Goal: Use online tool/utility: Utilize a website feature to perform a specific function

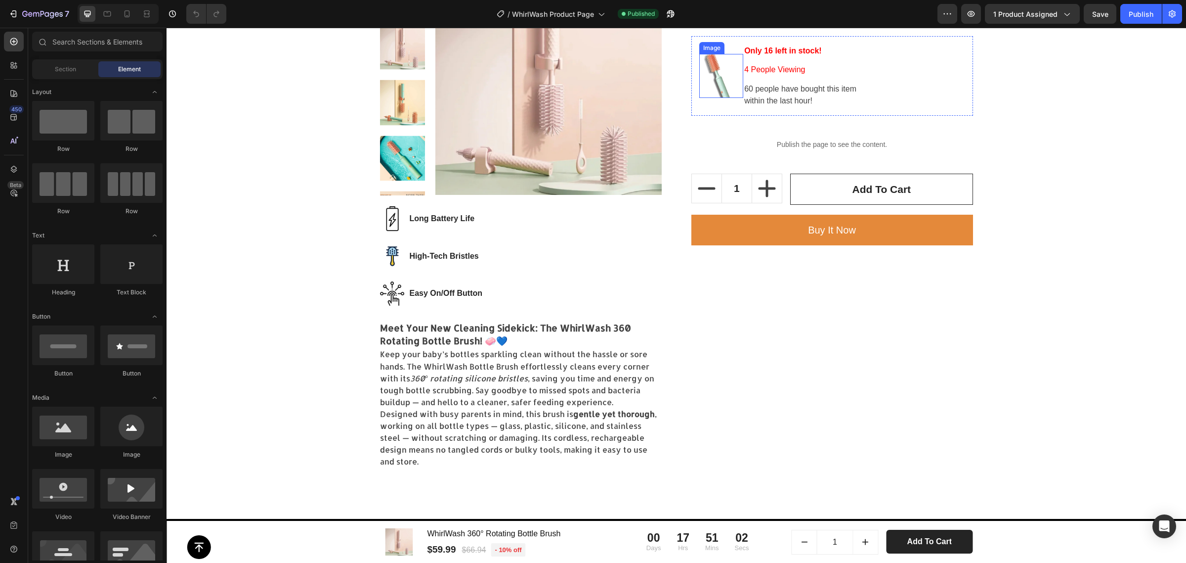
scroll to position [371, 0]
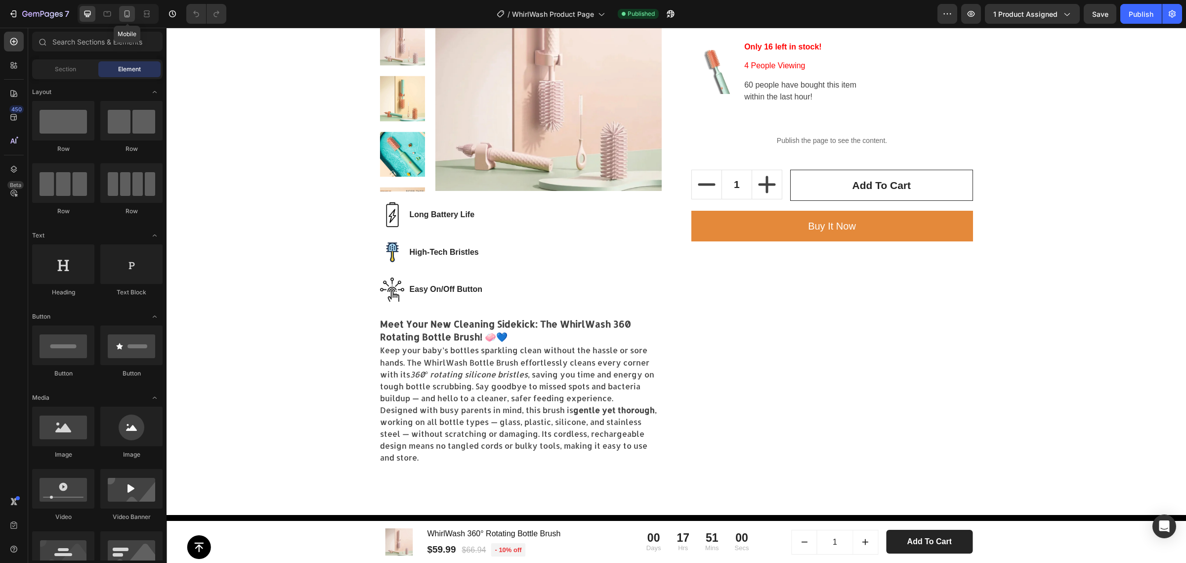
click at [130, 15] on icon at bounding box center [127, 14] width 10 height 10
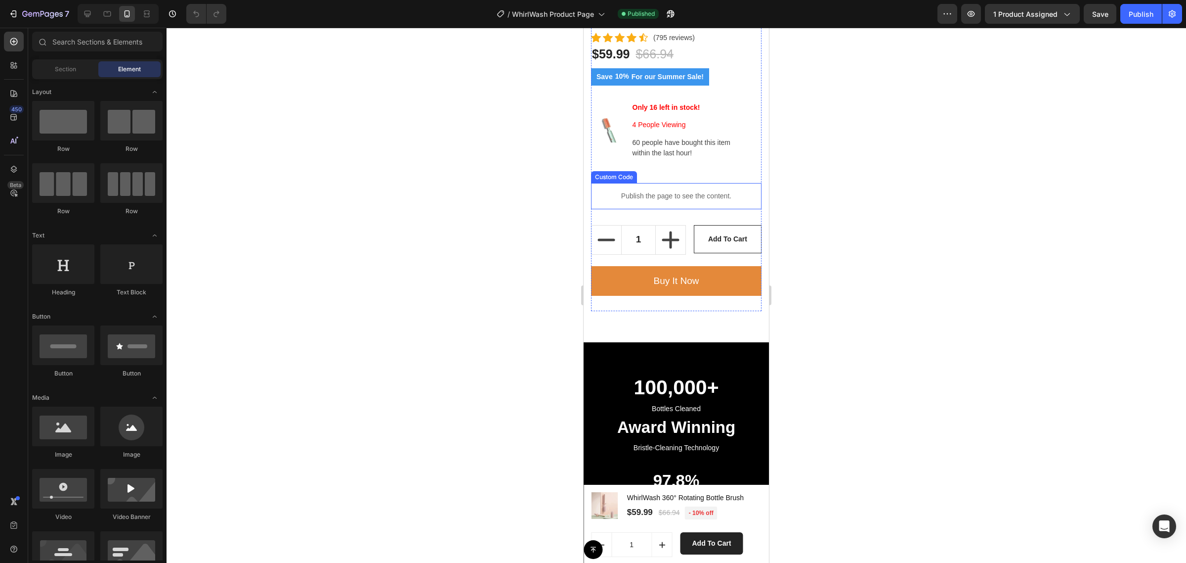
scroll to position [885, 0]
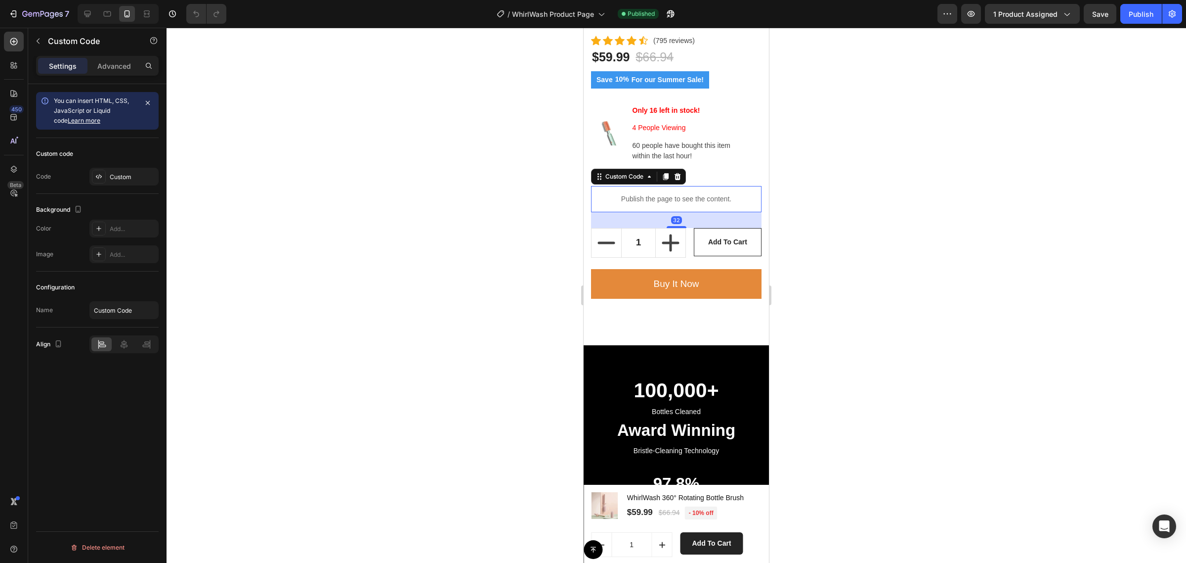
click at [613, 186] on div "Publish the page to see the content." at bounding box center [676, 199] width 171 height 26
click at [91, 15] on icon at bounding box center [88, 14] width 10 height 10
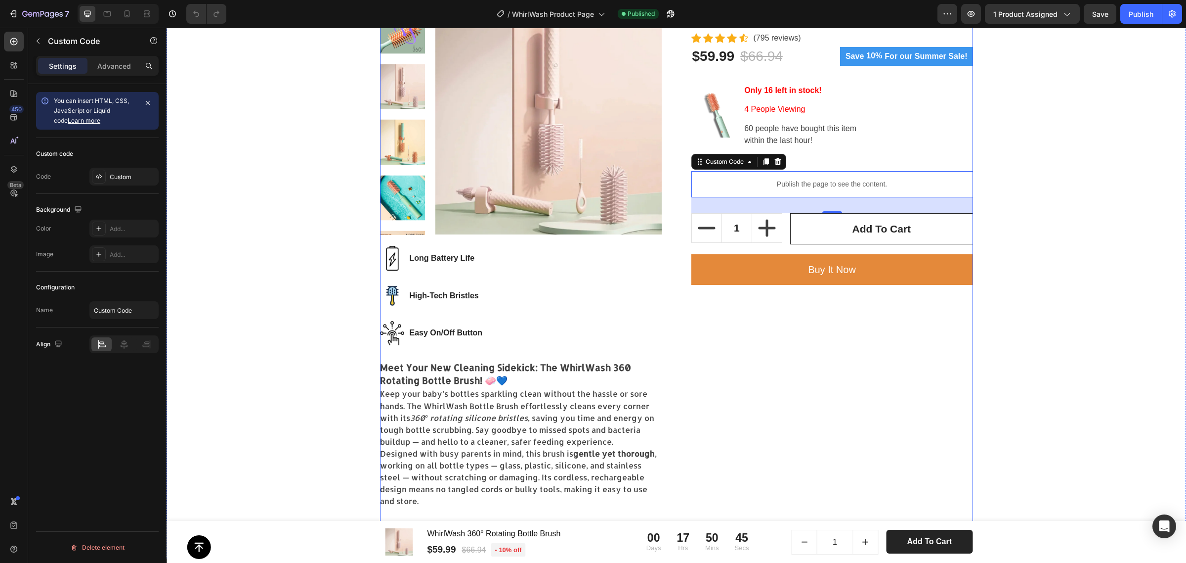
scroll to position [312, 0]
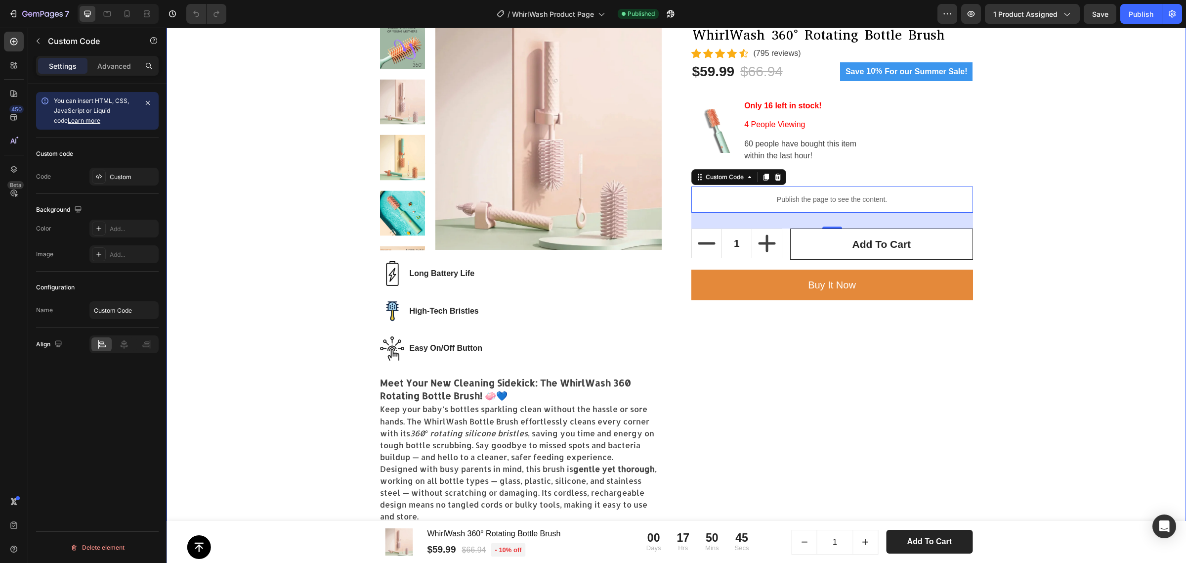
click at [1063, 206] on div "Give the Gift of Clean! Heading Row Product Images Image Long Battery Life Text…" at bounding box center [676, 254] width 1005 height 566
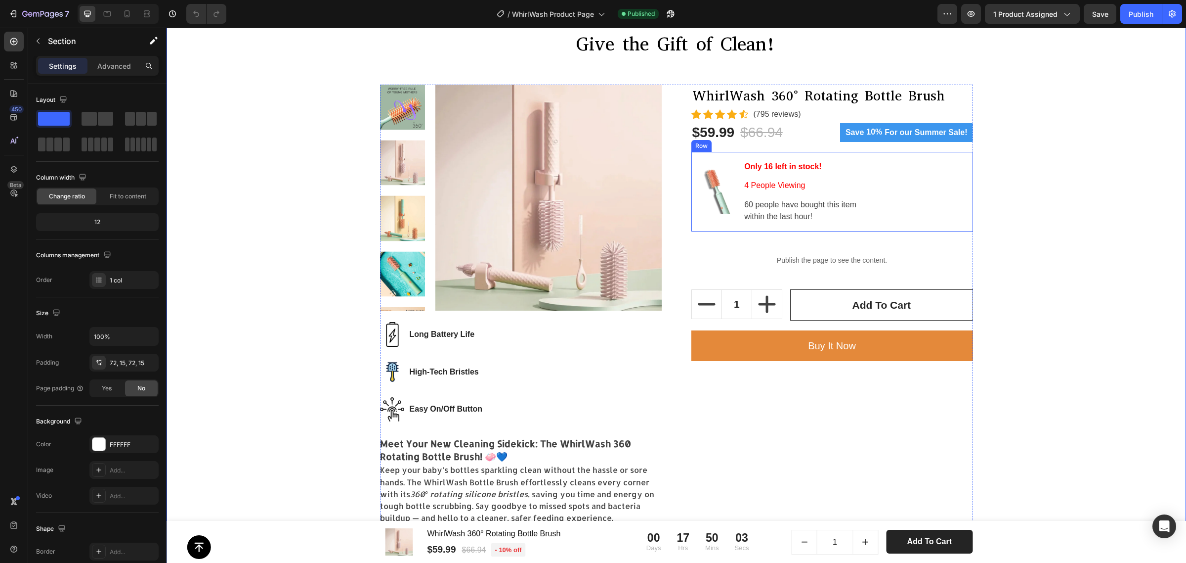
scroll to position [250, 0]
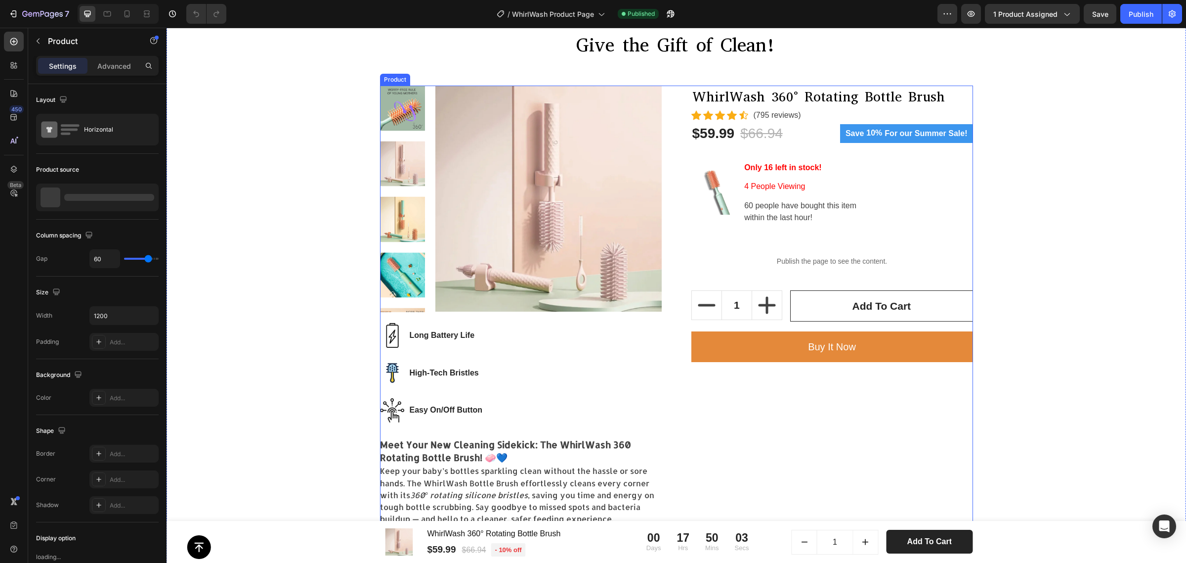
click at [670, 243] on div "Product Images Image Long Battery Life Text block Row Image High-Tech Bristles …" at bounding box center [676, 343] width 593 height 514
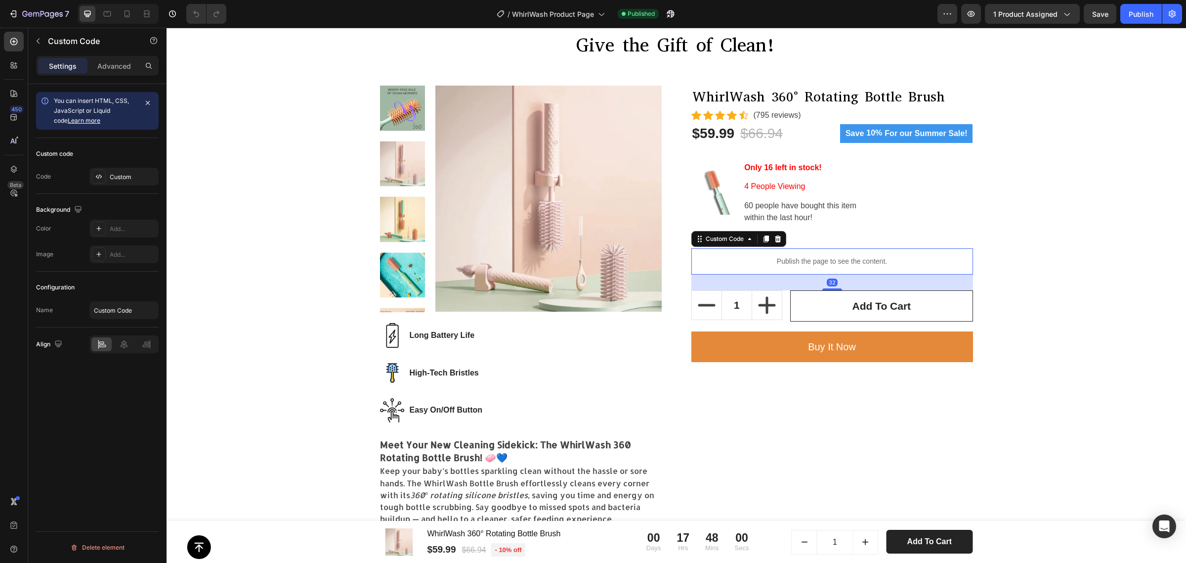
click at [692, 260] on p "Publish the page to see the content." at bounding box center [833, 261] width 282 height 10
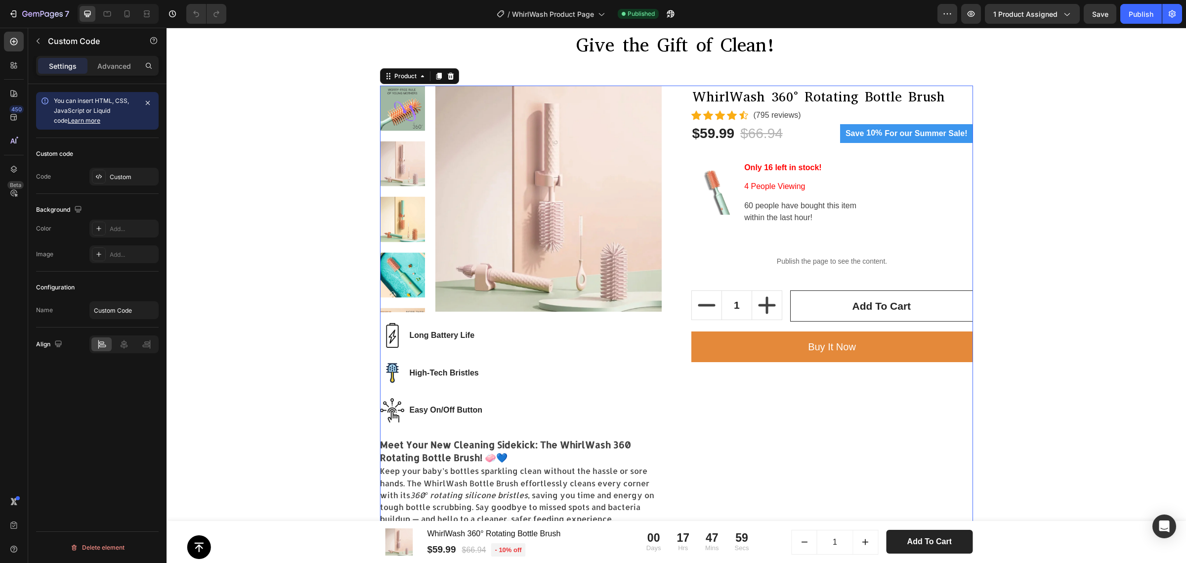
click at [666, 256] on div "Product Images Image Long Battery Life Text block Row Image High-Tech Bristles …" at bounding box center [676, 343] width 593 height 514
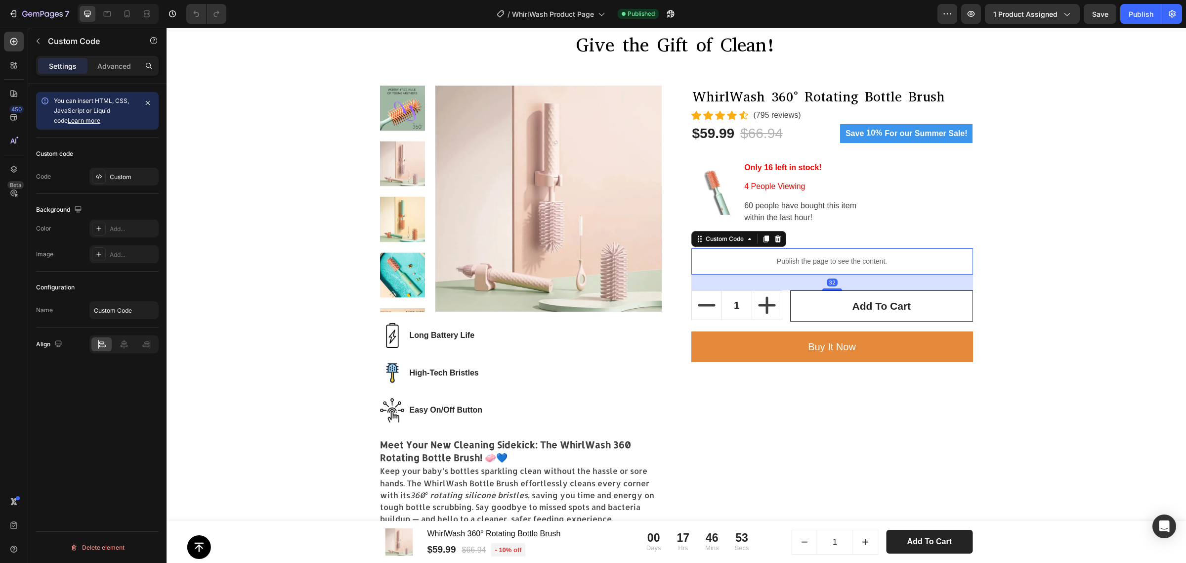
scroll to position [0, 0]
click at [809, 263] on p "Publish the page to see the content." at bounding box center [833, 261] width 282 height 10
click at [40, 35] on button "button" at bounding box center [38, 41] width 16 height 16
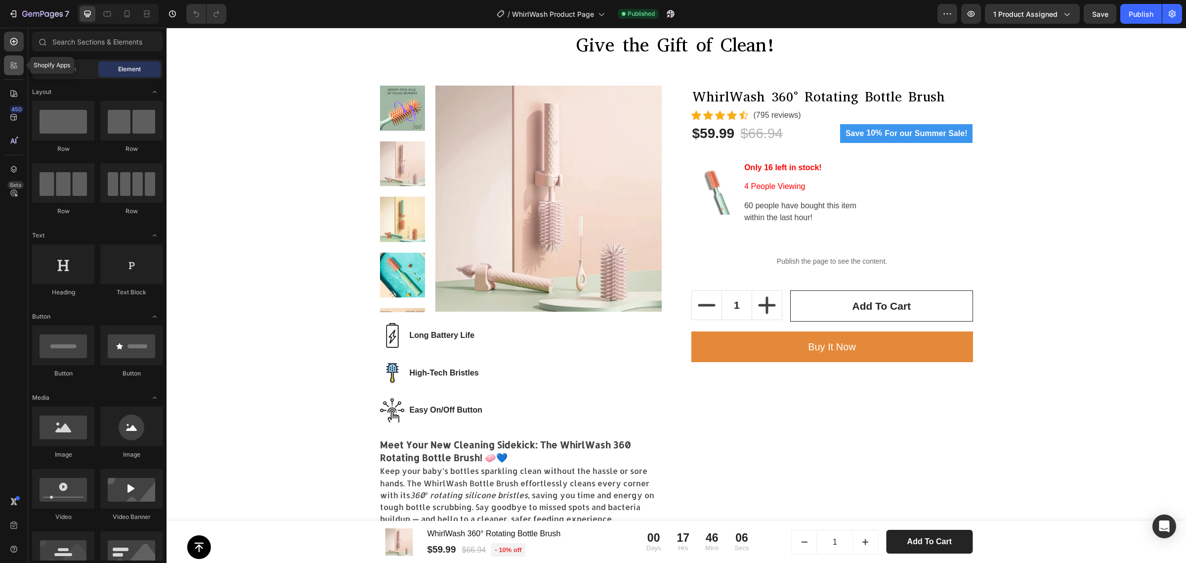
click at [13, 65] on icon at bounding box center [14, 65] width 10 height 10
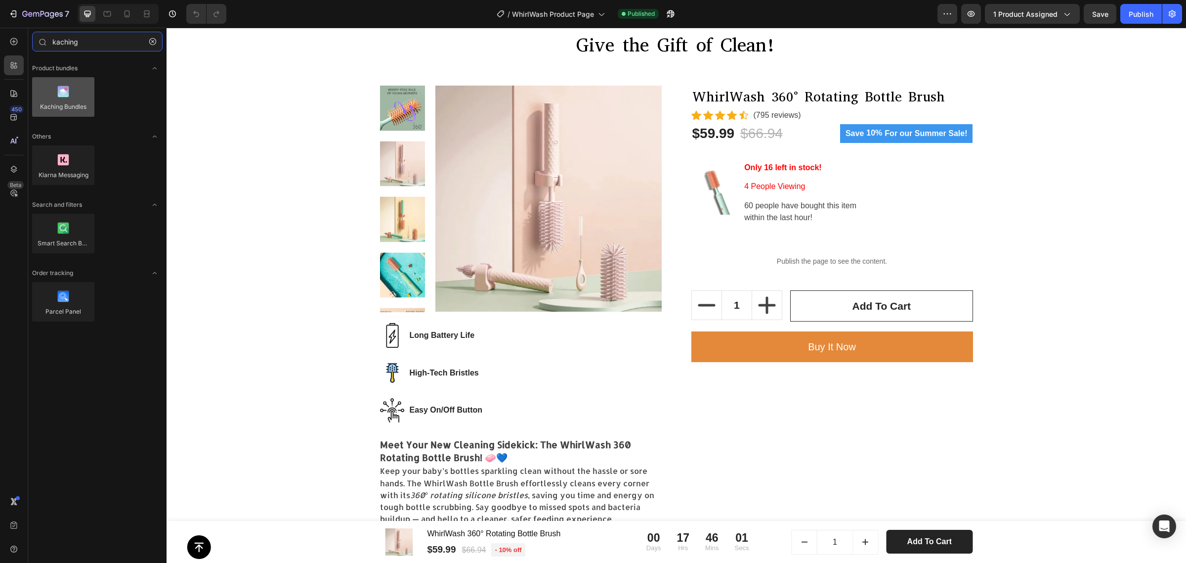
type input "kaching"
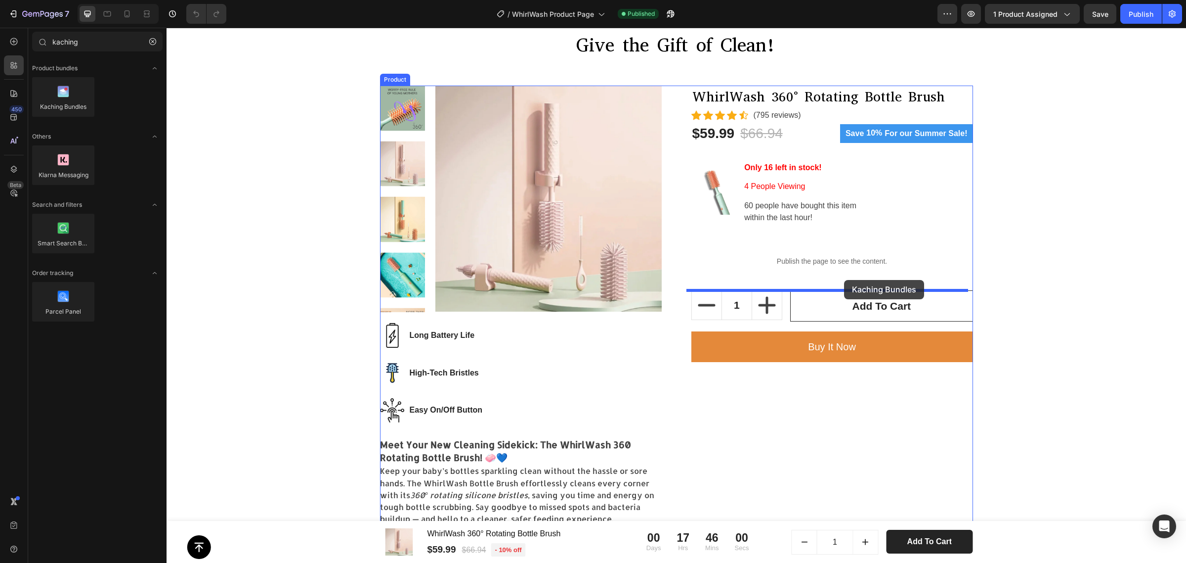
drag, startPoint x: 247, startPoint y: 132, endPoint x: 844, endPoint y: 280, distance: 615.1
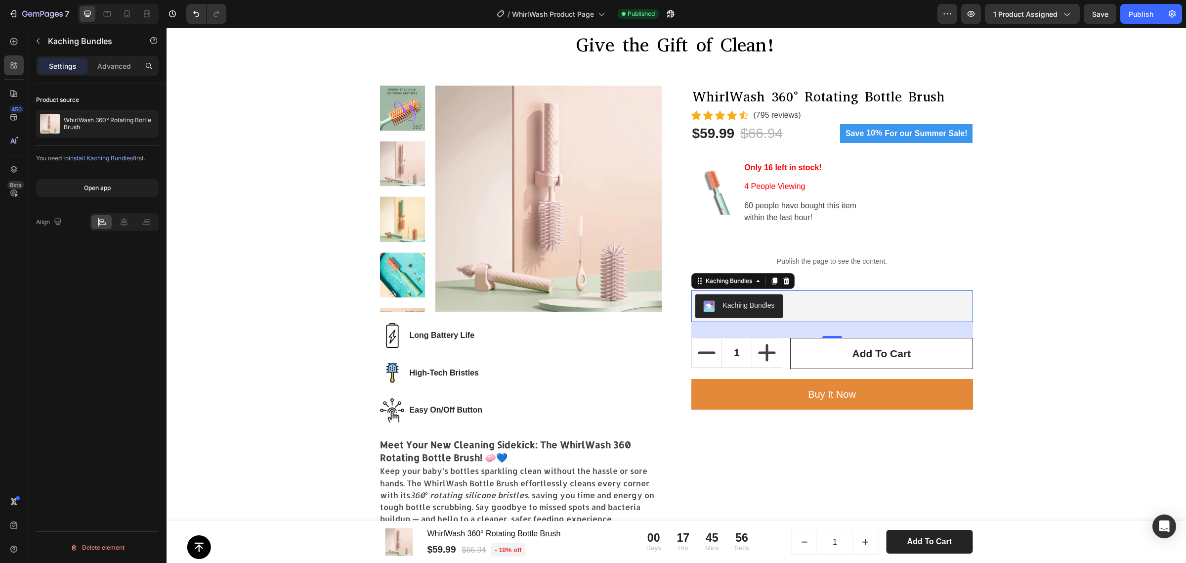
click at [117, 156] on span "install Kaching Bundles" at bounding box center [101, 157] width 64 height 7
click at [972, 15] on icon "button" at bounding box center [971, 14] width 7 height 6
click at [737, 303] on div "Kaching Bundles" at bounding box center [749, 305] width 52 height 10
click at [99, 125] on p "WhirlWash 360° Rotating Bottle Brush" at bounding box center [109, 124] width 91 height 14
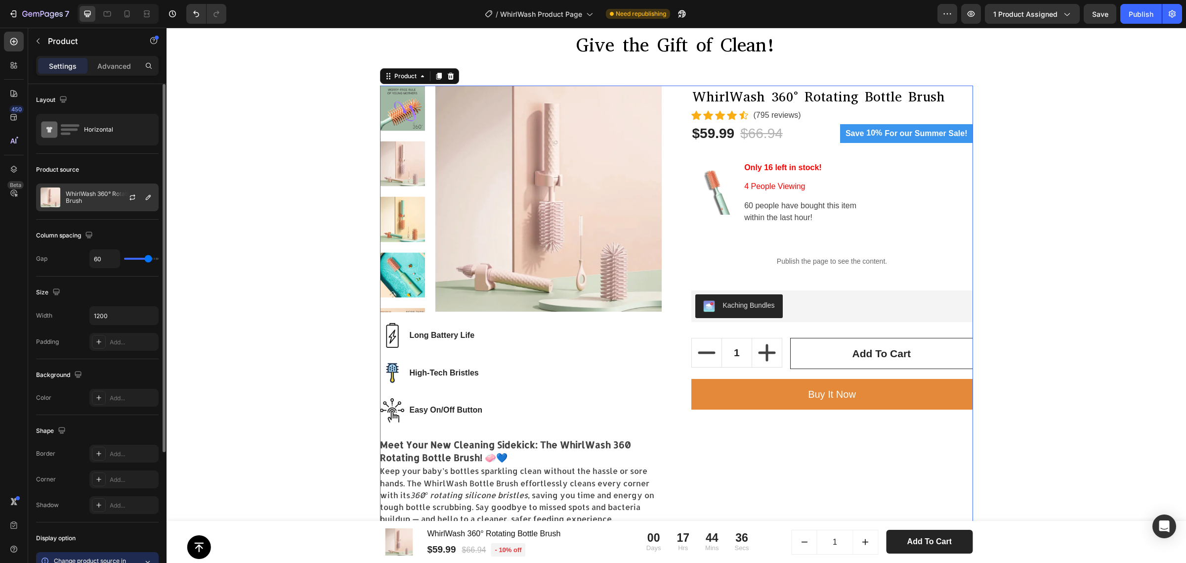
click at [111, 199] on p "WhirlWash 360° Rotating Bottle Brush" at bounding box center [110, 197] width 88 height 14
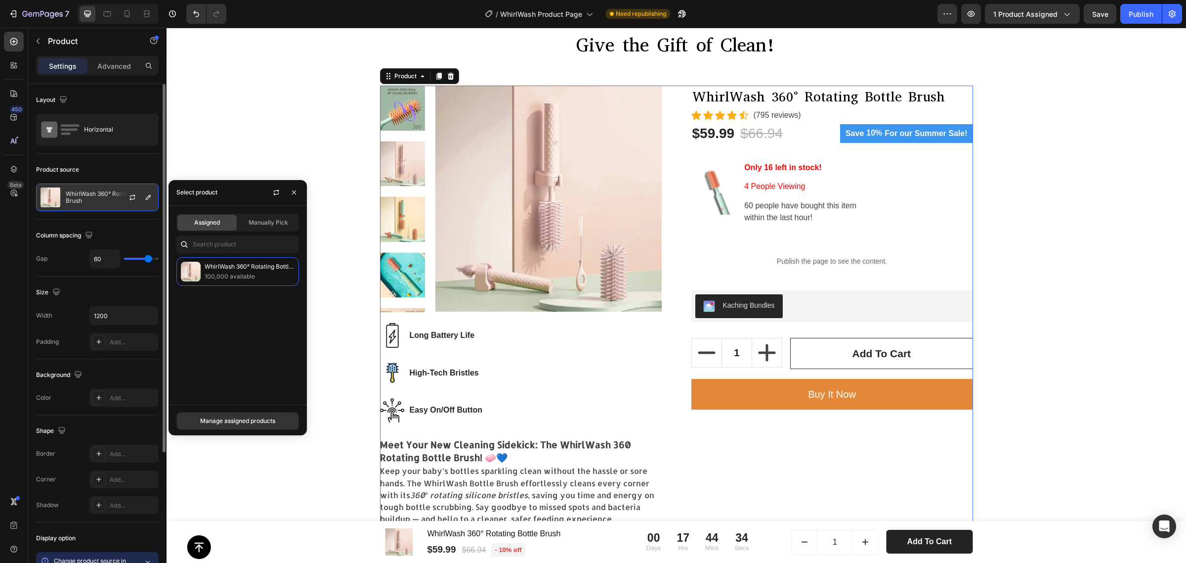
click at [111, 199] on p "WhirlWash 360° Rotating Bottle Brush" at bounding box center [110, 197] width 88 height 14
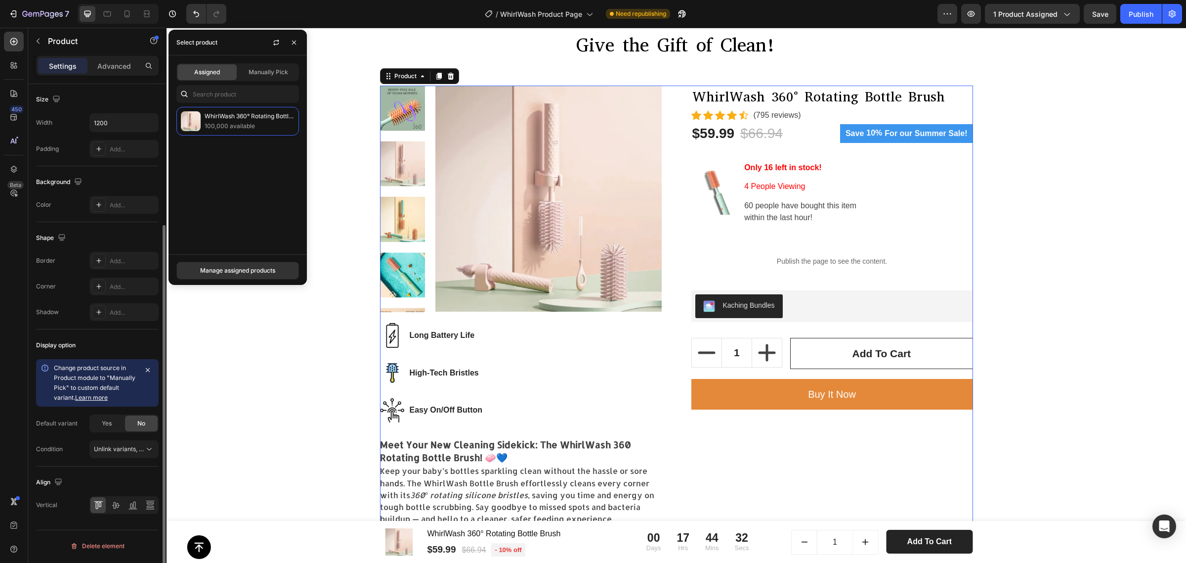
scroll to position [194, 0]
click at [81, 231] on div "Shape" at bounding box center [97, 237] width 123 height 16
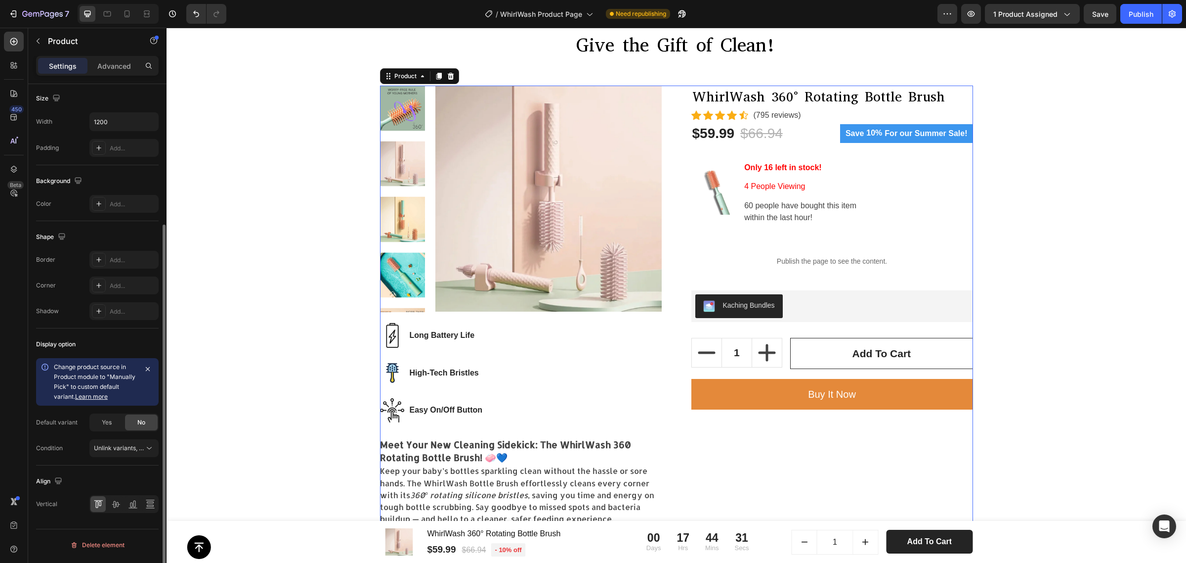
scroll to position [0, 0]
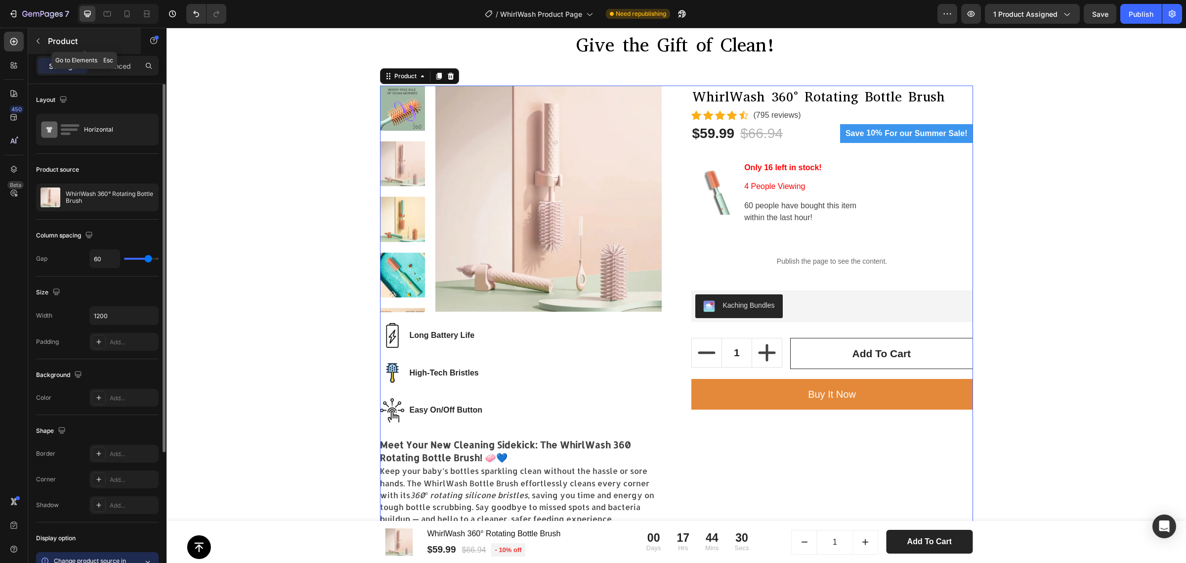
click at [48, 36] on p "Product" at bounding box center [90, 41] width 84 height 12
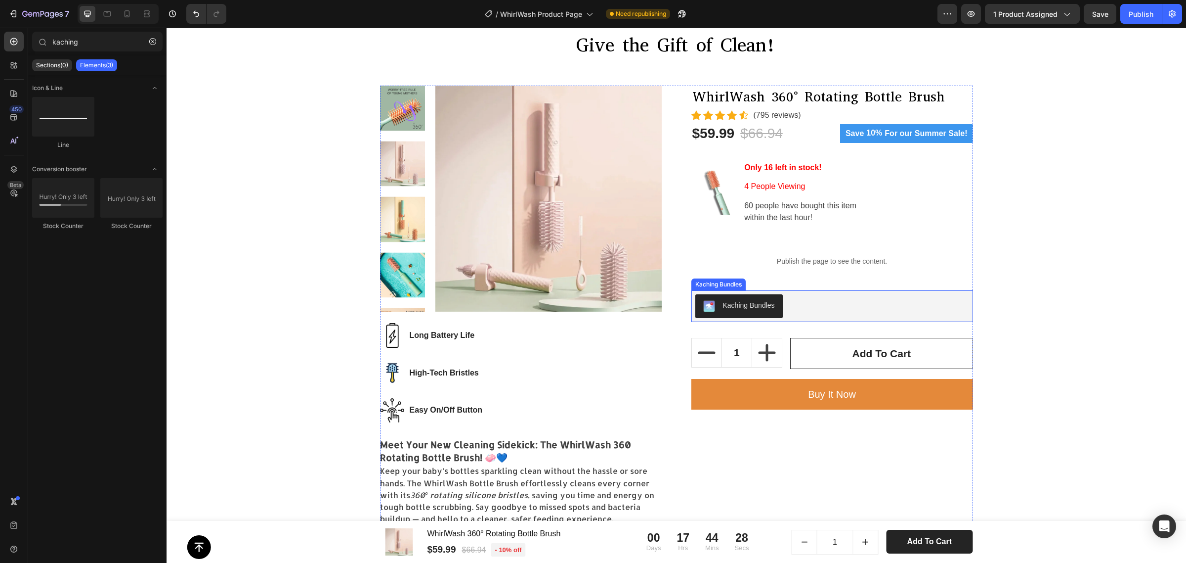
click at [763, 299] on button "Kaching Bundles" at bounding box center [739, 306] width 87 height 24
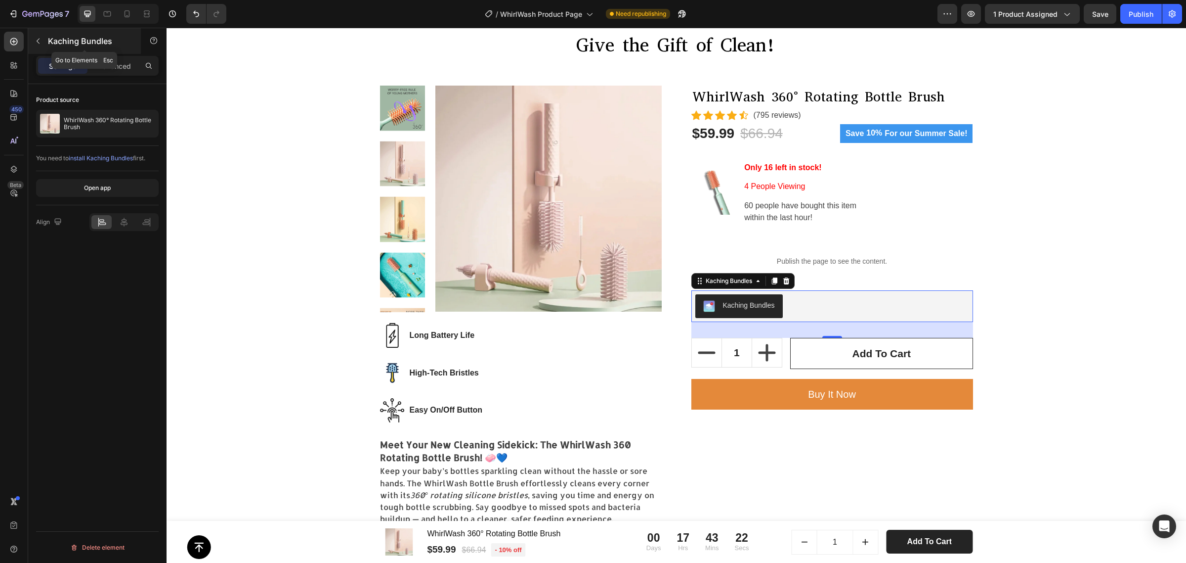
click at [46, 42] on div "Kaching Bundles" at bounding box center [84, 41] width 113 height 26
click at [791, 309] on div "Kaching Bundles" at bounding box center [833, 306] width 274 height 24
click at [783, 277] on icon at bounding box center [787, 281] width 8 height 8
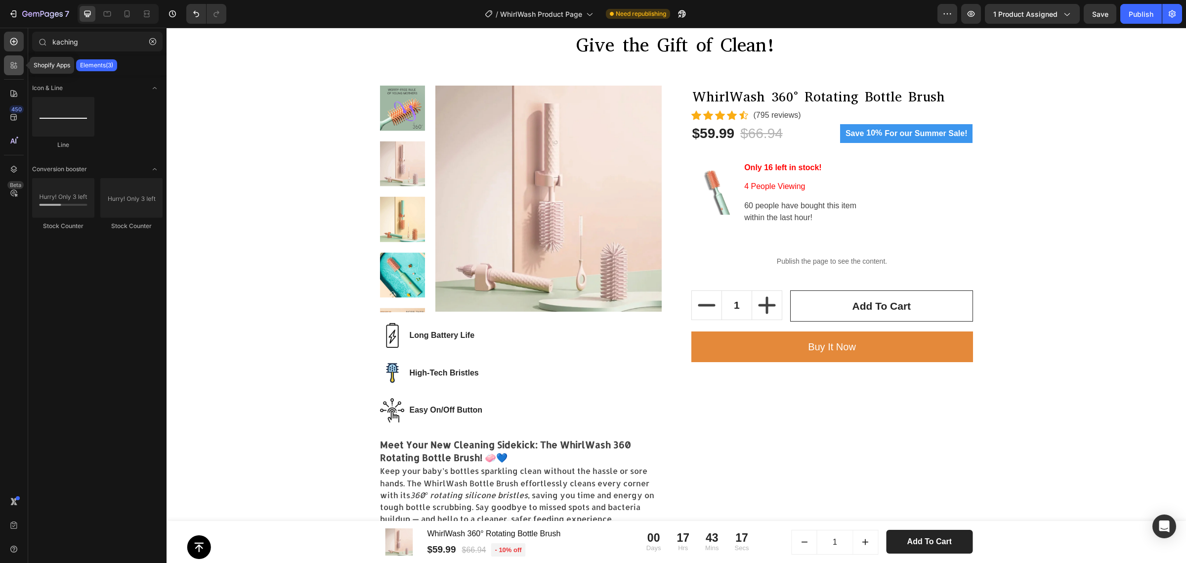
click at [11, 72] on div at bounding box center [14, 65] width 20 height 20
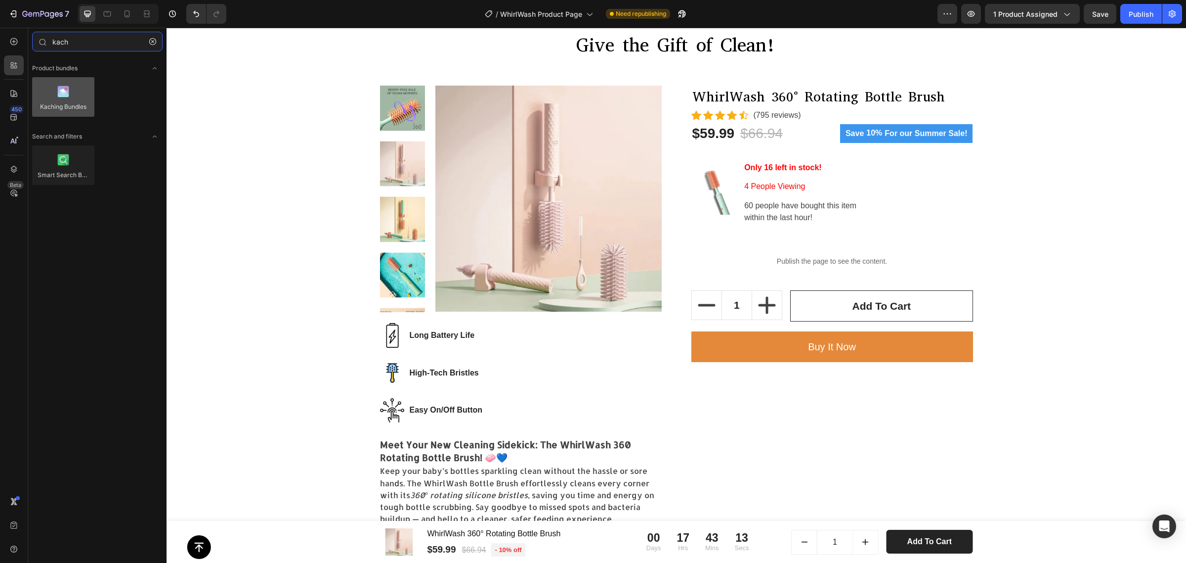
type input "kach"
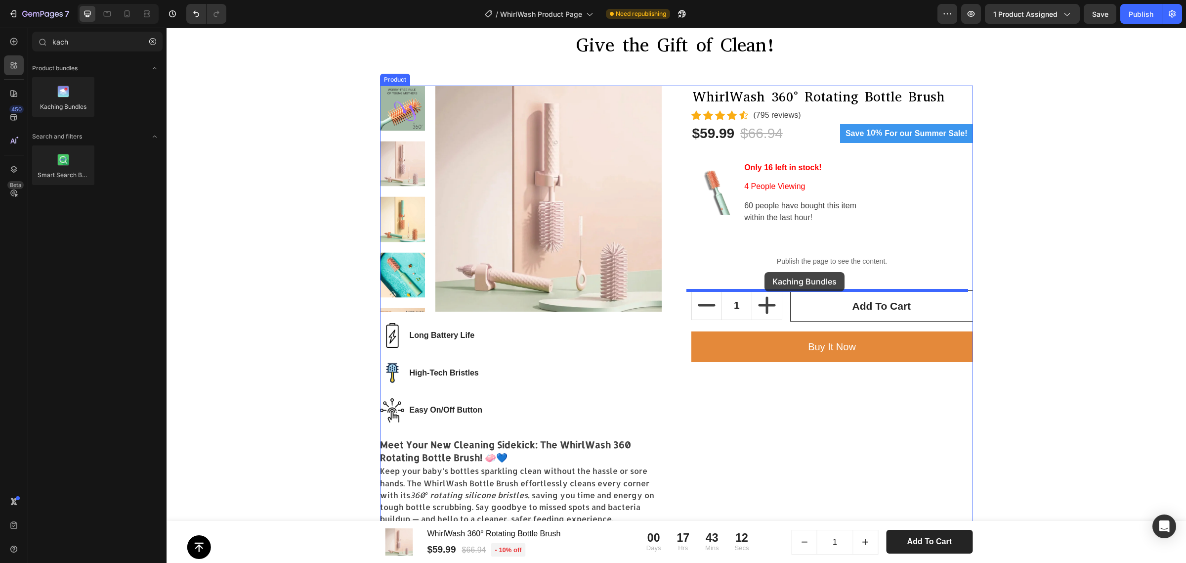
drag, startPoint x: 239, startPoint y: 116, endPoint x: 765, endPoint y: 272, distance: 548.7
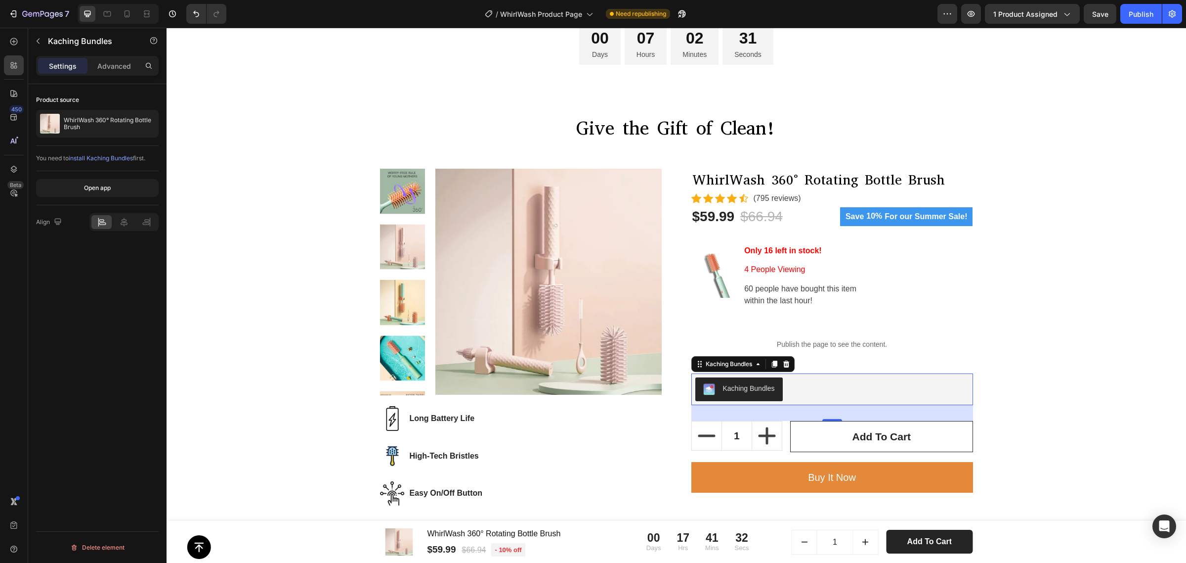
scroll to position [185, 0]
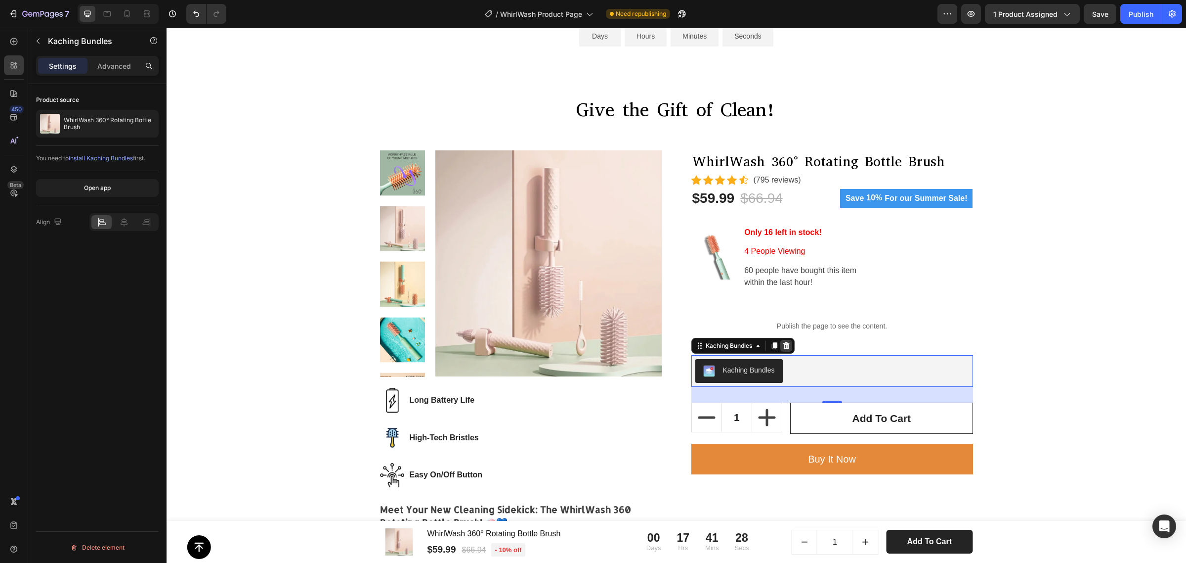
click at [785, 349] on icon at bounding box center [786, 345] width 6 height 7
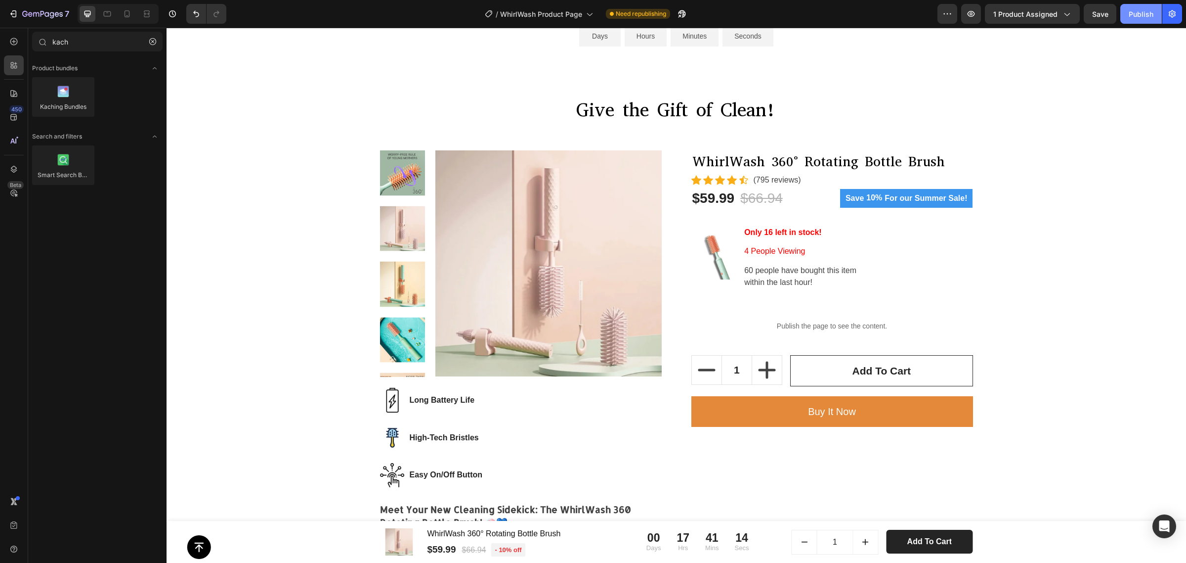
click at [1130, 21] on button "Publish" at bounding box center [1142, 14] width 42 height 20
click at [31, 5] on button "7" at bounding box center [39, 14] width 70 height 20
